Goal: Task Accomplishment & Management: Use online tool/utility

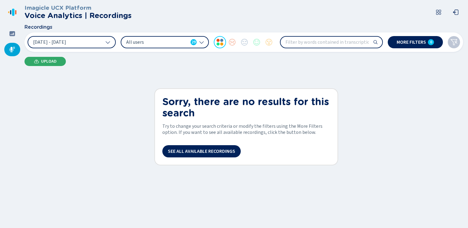
click at [45, 62] on span "Upload" at bounding box center [49, 61] width 16 height 5
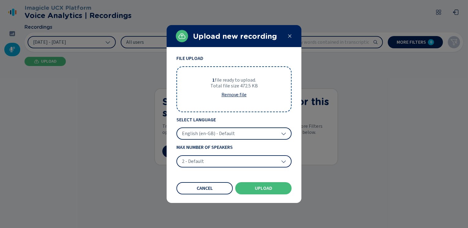
click at [213, 131] on span "English (en-GB) - Default" at bounding box center [208, 134] width 53 height 6
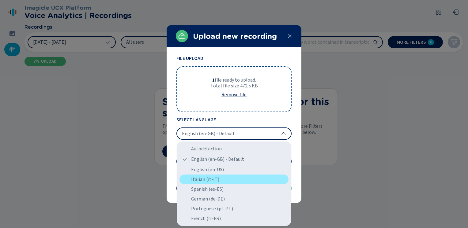
click at [208, 179] on div "Italian (it-IT)" at bounding box center [233, 180] width 109 height 10
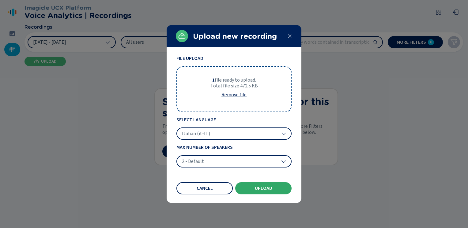
click at [260, 189] on span "Upload" at bounding box center [263, 188] width 17 height 5
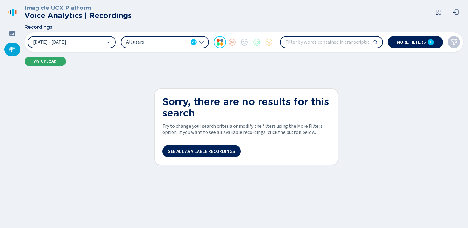
click at [50, 61] on span "Upload" at bounding box center [49, 61] width 16 height 5
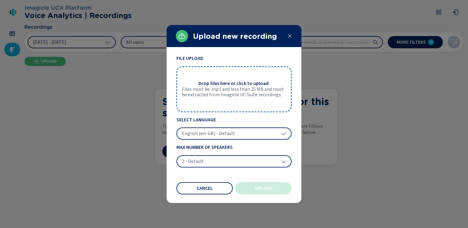
click at [290, 35] on icon at bounding box center [289, 36] width 5 height 5
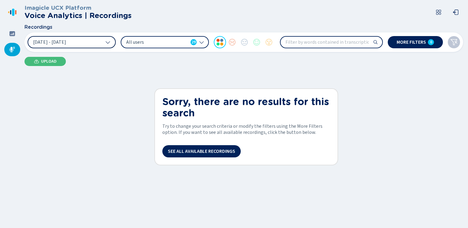
click at [110, 40] on icon at bounding box center [107, 42] width 5 height 5
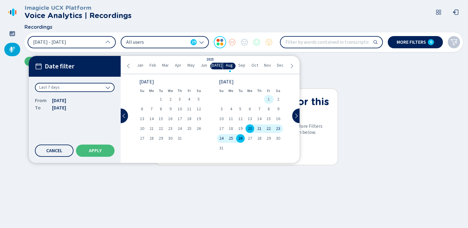
click at [267, 99] on span "1" at bounding box center [268, 99] width 2 height 4
click at [241, 138] on span "26" at bounding box center [240, 139] width 4 height 4
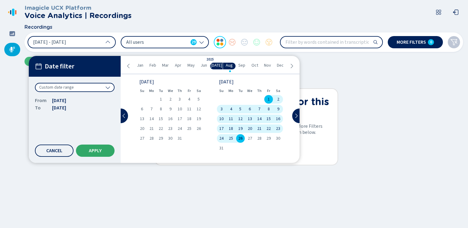
click at [93, 152] on span "Apply" at bounding box center [95, 150] width 13 height 5
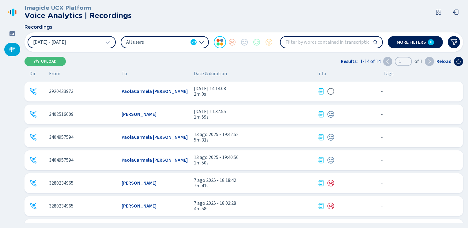
click at [321, 89] on icon at bounding box center [320, 91] width 7 height 7
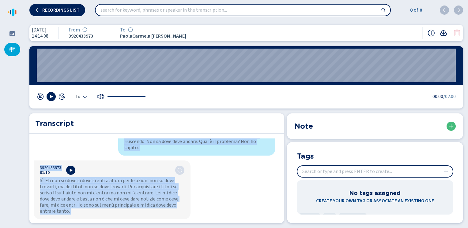
scroll to position [626, 0]
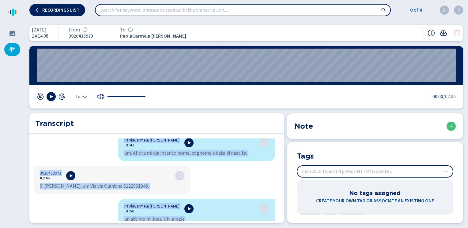
drag, startPoint x: 122, startPoint y: 146, endPoint x: 180, endPoint y: 215, distance: 89.5
click at [180, 215] on div "PaolaCarmela [PERSON_NAME] 00:01 Banca. Sono Paola. Come posso aiutarla? 392043…" at bounding box center [154, 180] width 250 height 82
click at [13, 49] on icon at bounding box center [12, 50] width 6 height 6
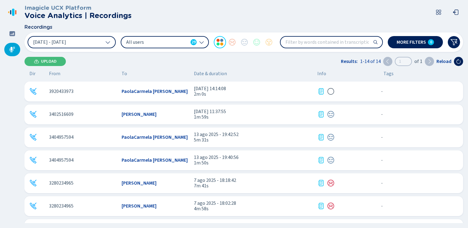
click at [48, 52] on div "Imagicle UCX Platform Voice Analytics | Recordings Recordings [DATE] - [DATE] A…" at bounding box center [245, 114] width 443 height 228
click at [47, 63] on span "Upload" at bounding box center [49, 61] width 16 height 5
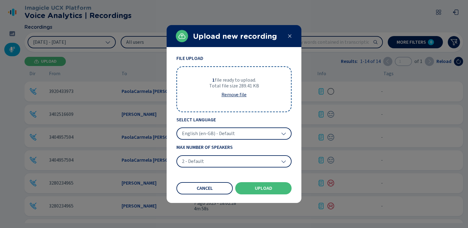
click at [227, 134] on span "English (en-GB) - Default" at bounding box center [208, 134] width 53 height 6
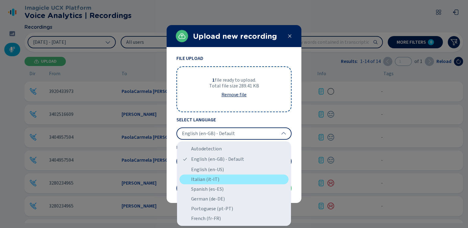
click at [204, 176] on div "Italian (it-IT)" at bounding box center [233, 180] width 109 height 10
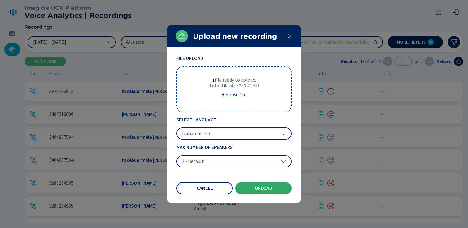
click at [263, 186] on span "Upload" at bounding box center [263, 188] width 17 height 5
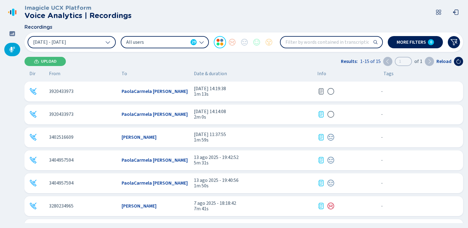
click at [320, 89] on icon at bounding box center [320, 91] width 7 height 7
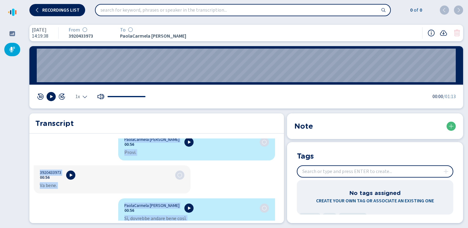
scroll to position [367, 0]
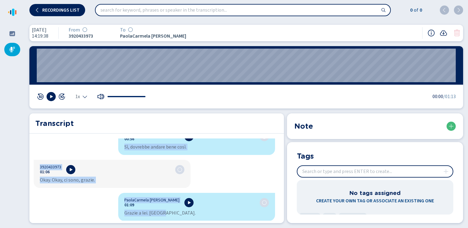
drag, startPoint x: 121, startPoint y: 146, endPoint x: 223, endPoint y: 213, distance: 122.4
click at [223, 213] on div "PaolaCarmela [PERSON_NAME] 00:01 ha provato ad andare nella sezione che si chia…" at bounding box center [154, 180] width 250 height 82
copy div "PaolaCarmela [PERSON_NAME] 00:01 ha provato ad andare nella sezione che si chia…"
click at [13, 51] on icon at bounding box center [12, 50] width 6 height 6
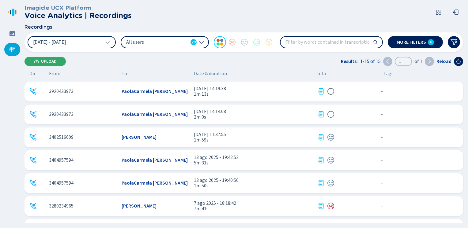
click at [40, 61] on button "Upload" at bounding box center [44, 61] width 41 height 9
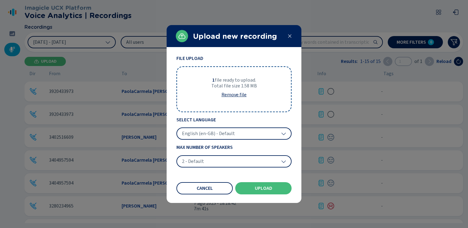
click at [222, 134] on span "English (en-GB) - Default" at bounding box center [208, 134] width 53 height 6
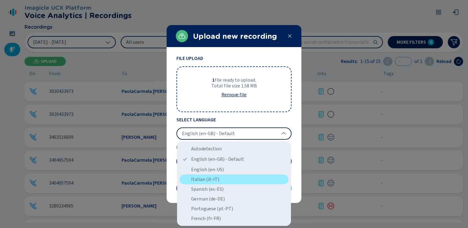
click at [207, 177] on div "Italian (it-IT)" at bounding box center [233, 180] width 109 height 10
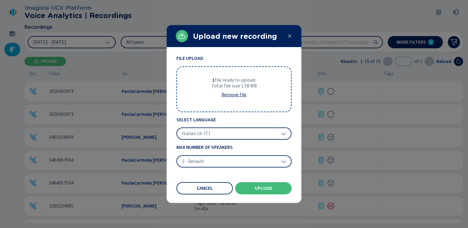
click at [258, 190] on span "Upload" at bounding box center [263, 188] width 17 height 5
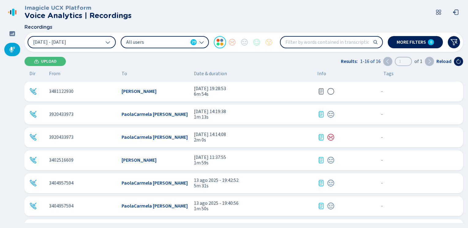
click at [320, 91] on icon at bounding box center [320, 91] width 7 height 7
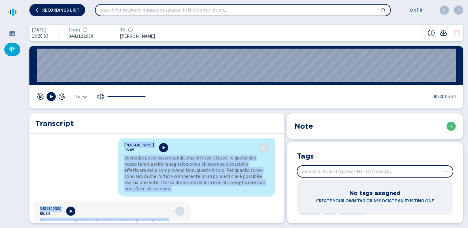
scroll to position [1225, 0]
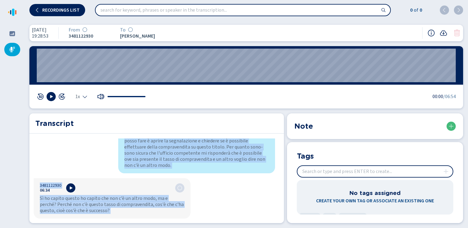
drag, startPoint x: 122, startPoint y: 144, endPoint x: 161, endPoint y: 241, distance: 104.5
click at [161, 228] on html "Please wait, loading app... Recordings list 0 of 0 [DATE] 19:28:53 From 3481122…" at bounding box center [234, 114] width 468 height 228
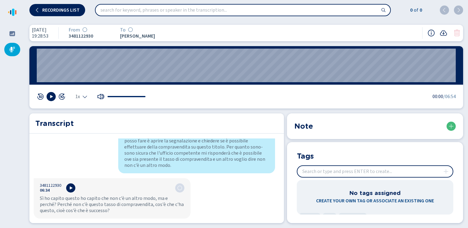
click at [7, 47] on div at bounding box center [12, 49] width 16 height 13
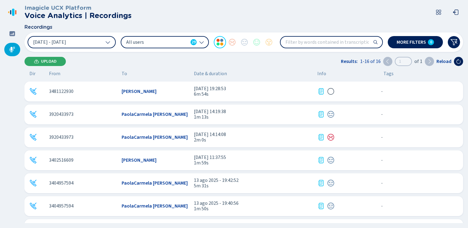
click at [48, 62] on span "Upload" at bounding box center [49, 61] width 16 height 5
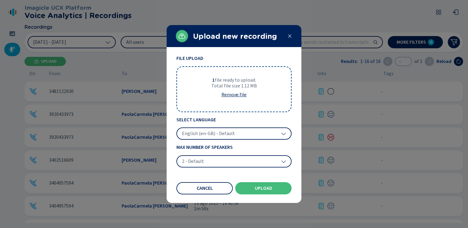
click at [217, 135] on span "English (en-GB) - Default" at bounding box center [208, 134] width 53 height 6
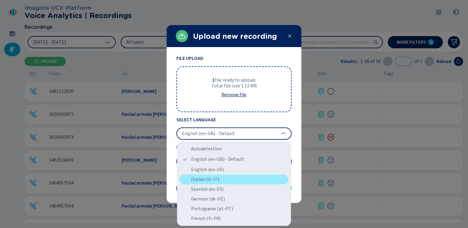
click at [201, 181] on div "Italian (it-IT)" at bounding box center [233, 180] width 109 height 10
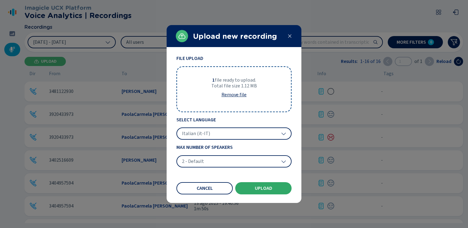
click at [258, 192] on button "Upload" at bounding box center [263, 188] width 56 height 12
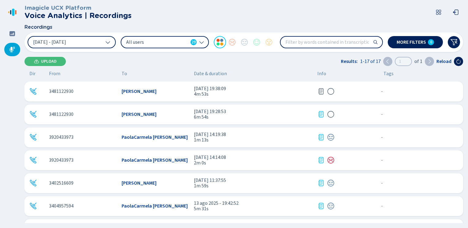
click at [320, 91] on icon at bounding box center [320, 91] width 7 height 7
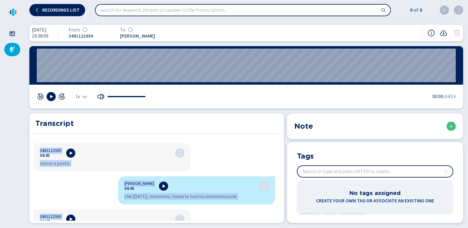
scroll to position [1705, 0]
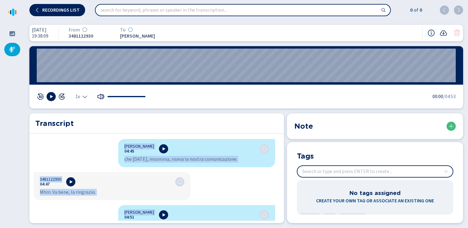
drag, startPoint x: 122, startPoint y: 146, endPoint x: 174, endPoint y: 241, distance: 108.6
click at [174, 228] on html "Please wait, loading app... Recordings list 0 of 0 [DATE] 19:38:09 From 3481122…" at bounding box center [234, 114] width 468 height 228
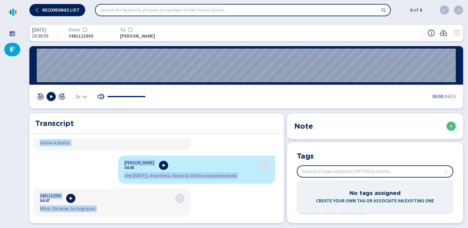
copy div "Loremip Dolorsi 23:09 Ametco? Ad elits? Do eiusmodte inc u'labore. Etdo ma aliq…"
click at [15, 51] on icon at bounding box center [12, 50] width 6 height 6
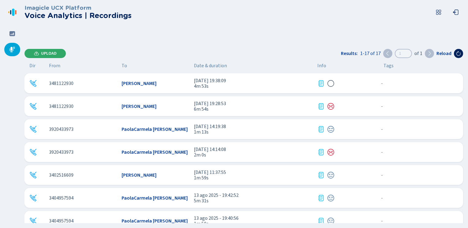
click at [43, 53] on span "Upload" at bounding box center [49, 53] width 16 height 5
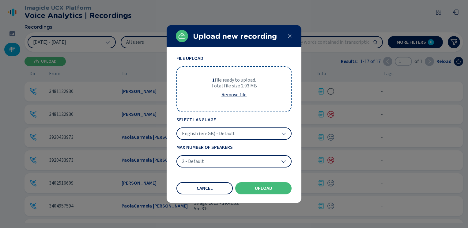
click at [197, 132] on span "English (en-GB) - Default" at bounding box center [208, 134] width 53 height 6
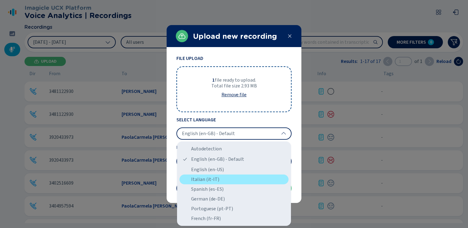
click at [200, 181] on div "Italian (it-IT)" at bounding box center [233, 180] width 109 height 10
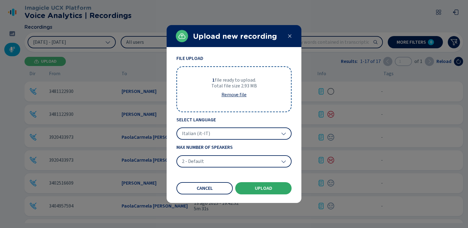
click at [253, 189] on button "Upload" at bounding box center [263, 188] width 56 height 12
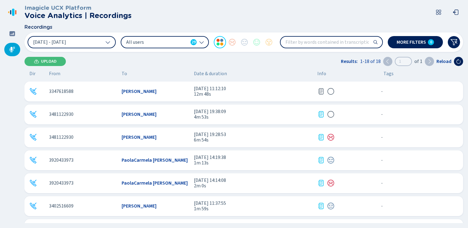
click at [322, 91] on icon at bounding box center [320, 91] width 7 height 7
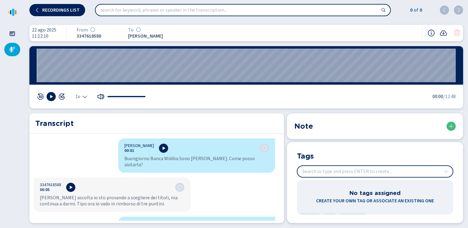
click at [51, 76] on wave "00:00" at bounding box center [246, 66] width 419 height 34
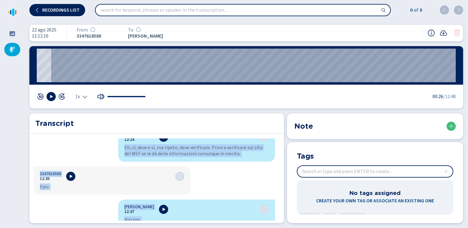
scroll to position [4065, 0]
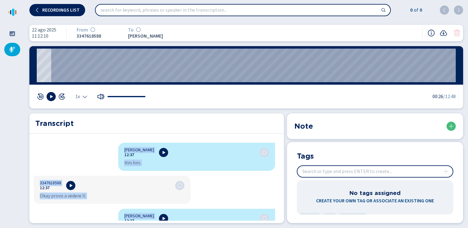
drag, startPoint x: 121, startPoint y: 146, endPoint x: 193, endPoint y: 238, distance: 116.8
click at [193, 228] on html "Please wait, loading app... Recordings list 0 of 0 [DATE] 11:12:10 From 3347618…" at bounding box center [234, 114] width 468 height 228
copy div "Lore Ipsumdol 40:13 Sitametcon Adipi Elitse Doei Temp. Inci utlab etdolore? 432…"
